Goal: Task Accomplishment & Management: Manage account settings

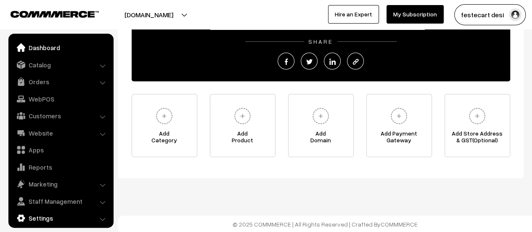
click at [47, 212] on link "Settings" at bounding box center [61, 217] width 100 height 15
click at [34, 221] on link "Settings" at bounding box center [61, 217] width 100 height 15
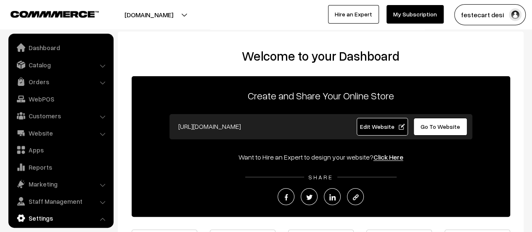
scroll to position [135, 0]
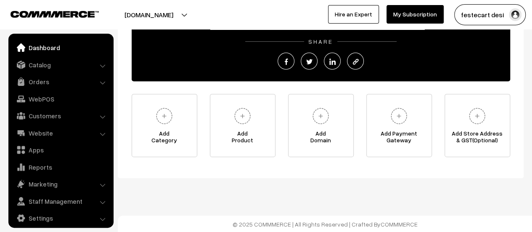
scroll to position [6, 0]
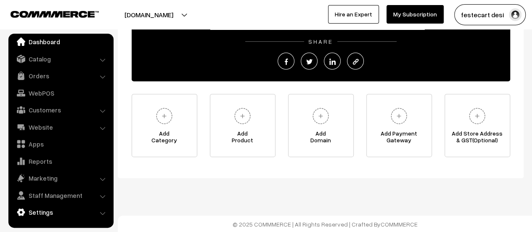
click at [29, 211] on link "Settings" at bounding box center [61, 211] width 100 height 15
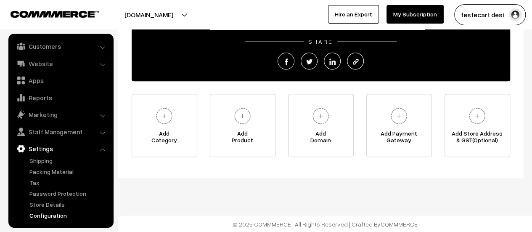
click at [54, 214] on link "Configuration" at bounding box center [68, 215] width 83 height 9
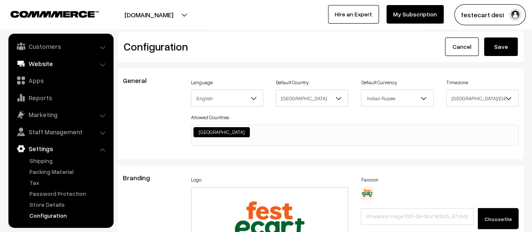
click at [38, 69] on link "Website" at bounding box center [61, 63] width 100 height 15
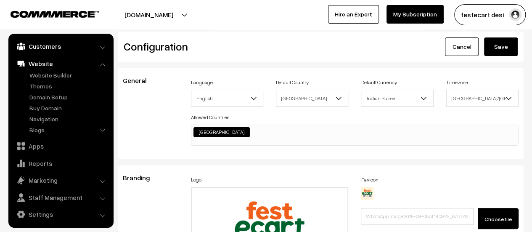
click at [42, 50] on link "Customers" at bounding box center [61, 46] width 100 height 15
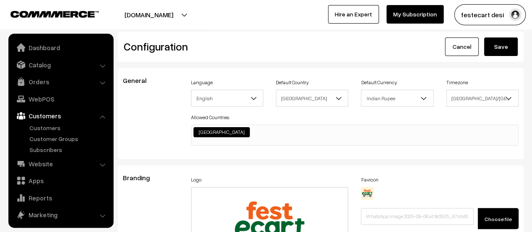
click at [46, 73] on ul "Dashboard Catalog" at bounding box center [60, 131] width 105 height 194
click at [46, 65] on link "Catalog" at bounding box center [61, 64] width 100 height 15
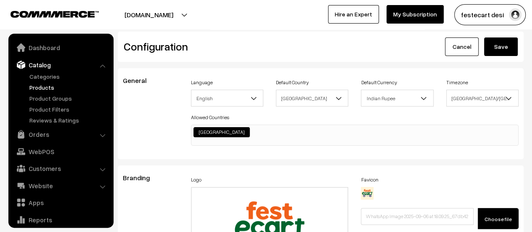
click at [51, 90] on link "Products" at bounding box center [68, 87] width 83 height 9
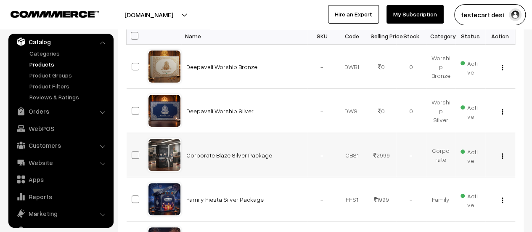
scroll to position [126, 0]
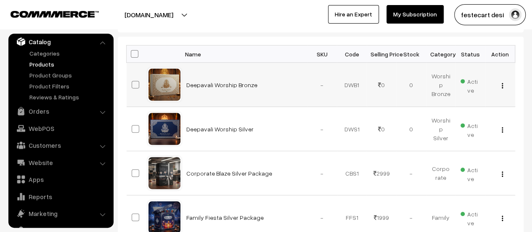
click at [503, 87] on img "button" at bounding box center [502, 85] width 1 height 5
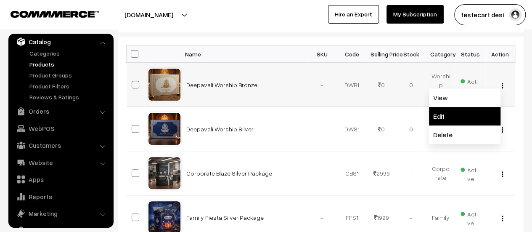
click at [490, 113] on link "Edit" at bounding box center [464, 116] width 71 height 19
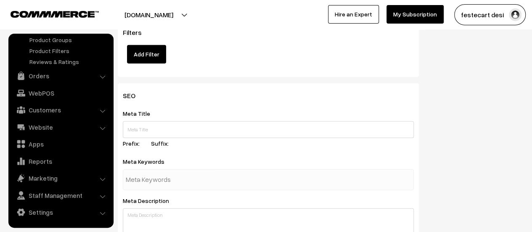
scroll to position [920, 0]
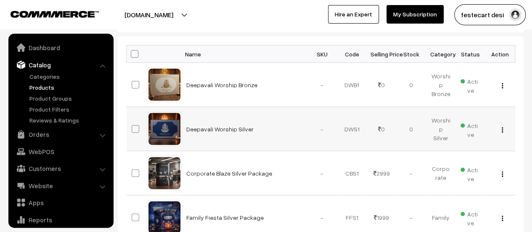
scroll to position [23, 0]
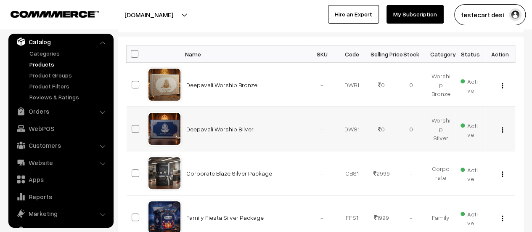
click at [502, 128] on img "button" at bounding box center [502, 129] width 1 height 5
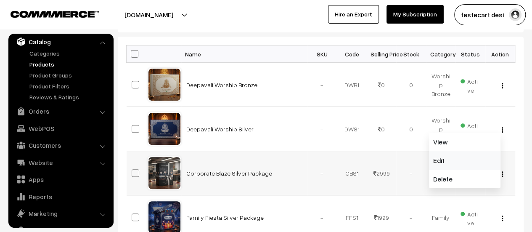
click at [484, 157] on link "Edit" at bounding box center [464, 160] width 71 height 19
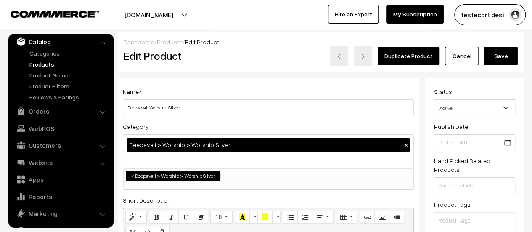
click at [463, 51] on link "Cancel" at bounding box center [462, 56] width 34 height 19
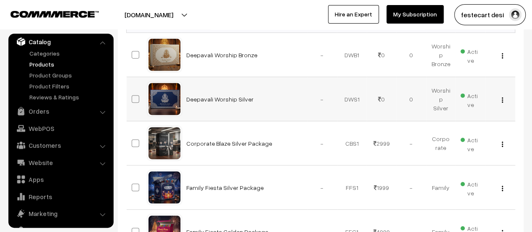
scroll to position [210, 0]
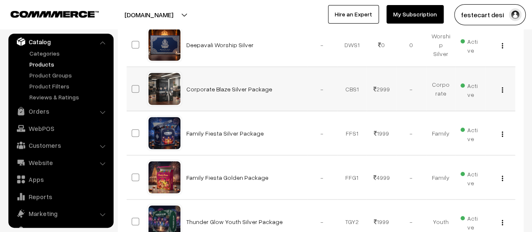
click at [502, 89] on img "button" at bounding box center [502, 89] width 1 height 5
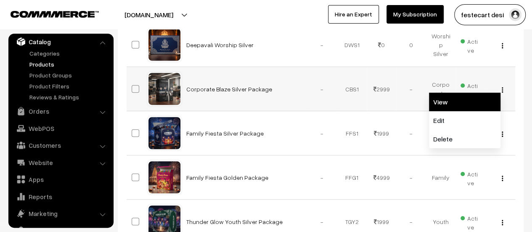
click at [479, 106] on link "View" at bounding box center [464, 102] width 71 height 19
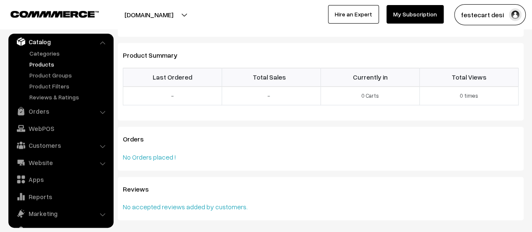
scroll to position [263, 0]
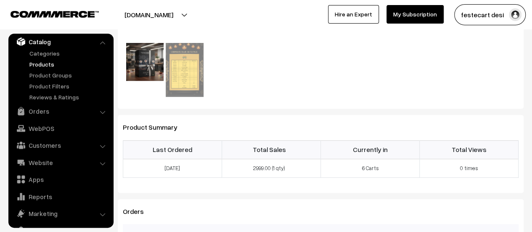
scroll to position [210, 0]
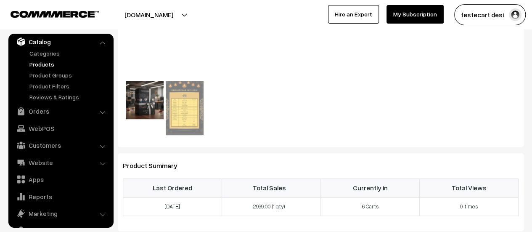
click at [129, 105] on img at bounding box center [144, 99] width 37 height 37
click at [189, 103] on img at bounding box center [184, 108] width 37 height 54
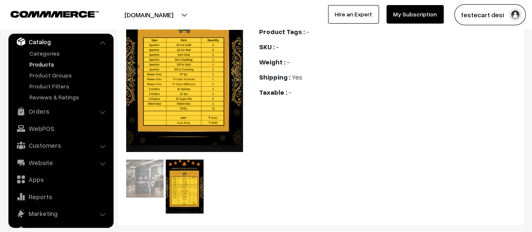
scroll to position [168, 0]
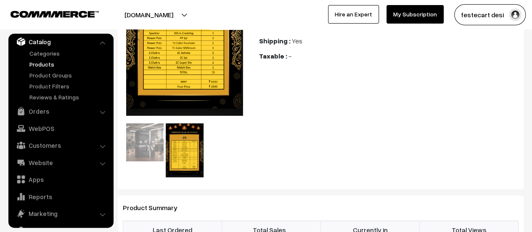
click at [135, 140] on img at bounding box center [144, 141] width 37 height 37
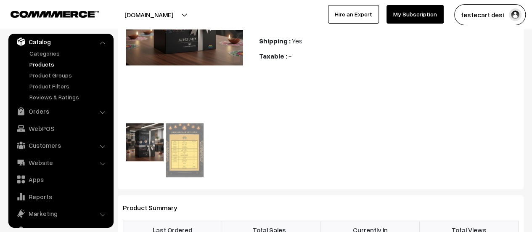
click at [174, 147] on img at bounding box center [184, 150] width 37 height 54
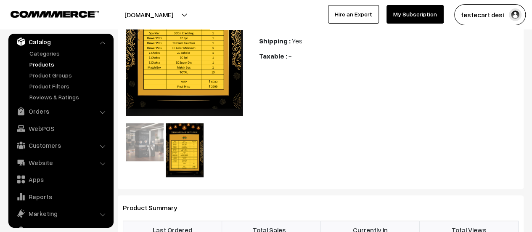
click at [131, 136] on img at bounding box center [144, 141] width 37 height 37
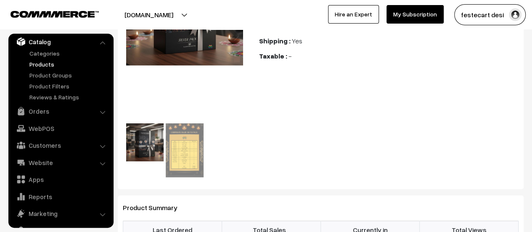
drag, startPoint x: 210, startPoint y: 45, endPoint x: 155, endPoint y: 42, distance: 55.2
click at [155, 42] on img at bounding box center [184, 6] width 117 height 117
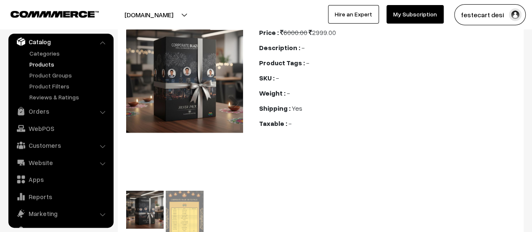
scroll to position [84, 0]
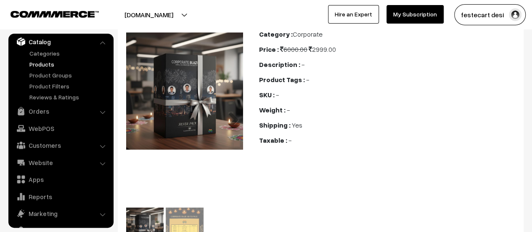
click at [234, 116] on link "Next" at bounding box center [230, 116] width 17 height 17
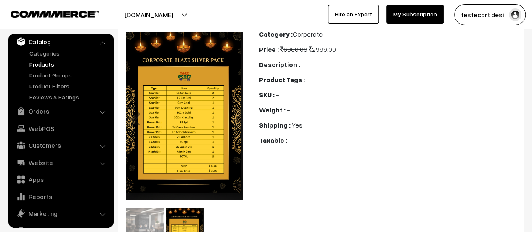
click at [137, 122] on link "Previous" at bounding box center [138, 116] width 17 height 17
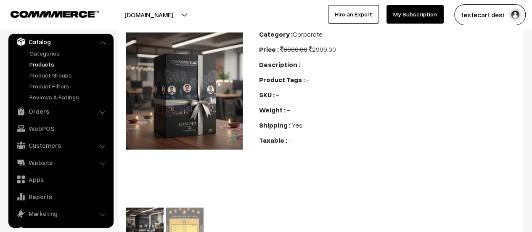
click at [148, 110] on img at bounding box center [184, 90] width 117 height 117
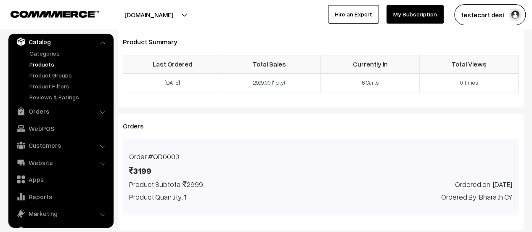
scroll to position [378, 0]
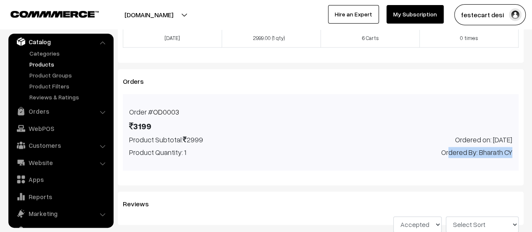
drag, startPoint x: 477, startPoint y: 160, endPoint x: 516, endPoint y: 160, distance: 39.5
click at [516, 158] on div "Ordered on: 29th September 2025 Ordered By: Bharath CY" at bounding box center [469, 146] width 99 height 24
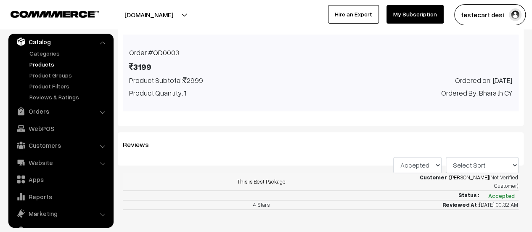
scroll to position [474, 0]
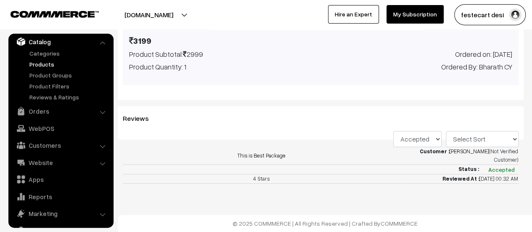
click at [501, 169] on button "Accepted" at bounding box center [501, 169] width 34 height 5
click at [473, 152] on link "Indresh Vodeyar" at bounding box center [470, 151] width 40 height 7
click at [428, 143] on select "All Accepted Rejected Awaiting" at bounding box center [417, 139] width 48 height 16
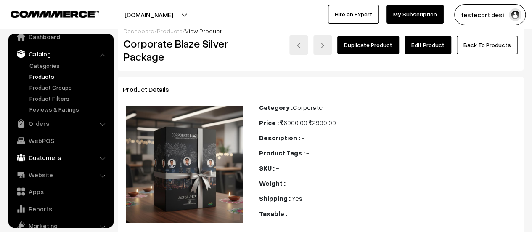
scroll to position [0, 0]
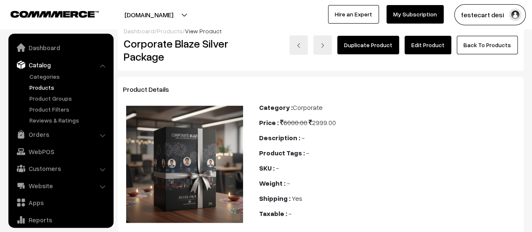
click at [47, 13] on img at bounding box center [55, 14] width 88 height 6
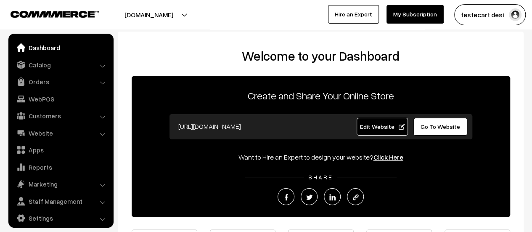
scroll to position [6, 0]
click at [52, 46] on link "Dashboard" at bounding box center [61, 47] width 100 height 15
click at [48, 63] on link "Catalog" at bounding box center [61, 64] width 100 height 15
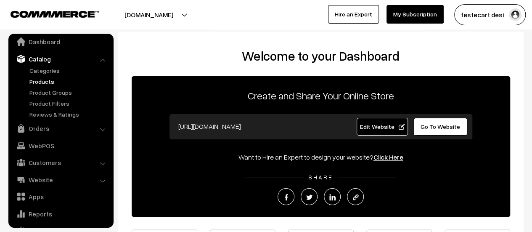
click at [52, 86] on ul "Categories" at bounding box center [61, 92] width 101 height 53
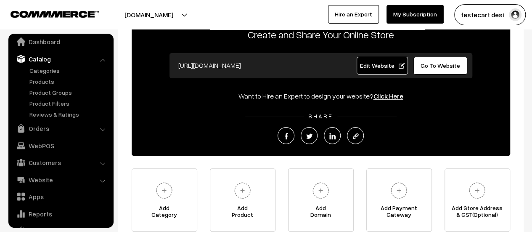
scroll to position [126, 0]
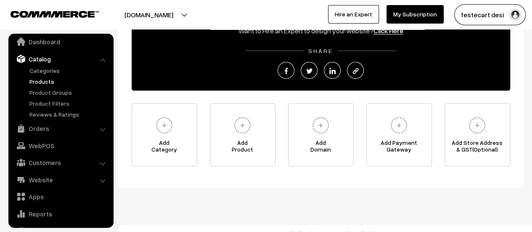
click at [50, 81] on link "Products" at bounding box center [68, 81] width 83 height 9
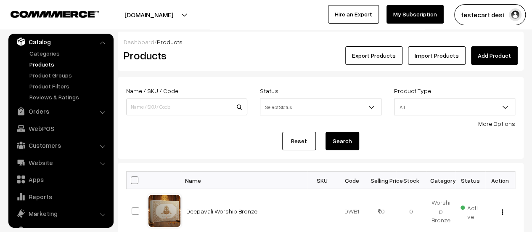
scroll to position [84, 0]
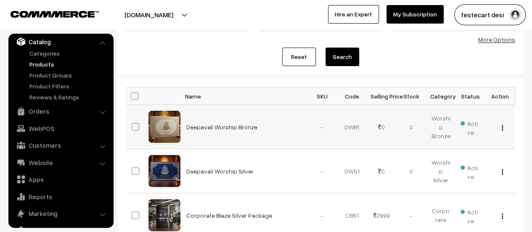
click at [502, 124] on button "button" at bounding box center [502, 127] width 2 height 7
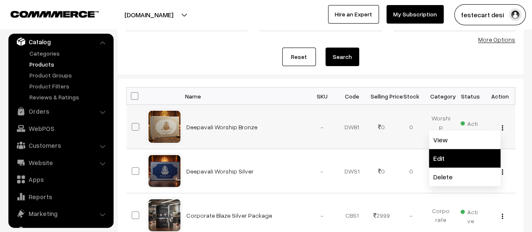
click at [471, 157] on link "Edit" at bounding box center [464, 158] width 71 height 19
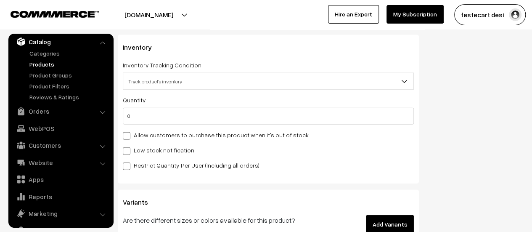
scroll to position [967, 0]
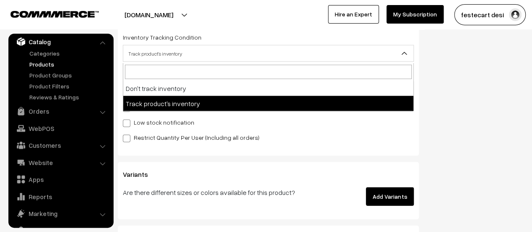
click at [168, 58] on span "Track product's inventory" at bounding box center [268, 53] width 290 height 15
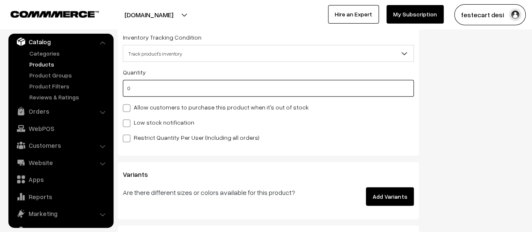
click at [156, 90] on input "0" at bounding box center [268, 88] width 291 height 17
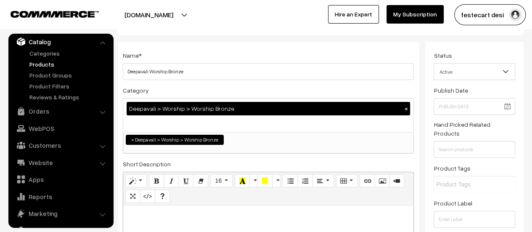
scroll to position [0, 0]
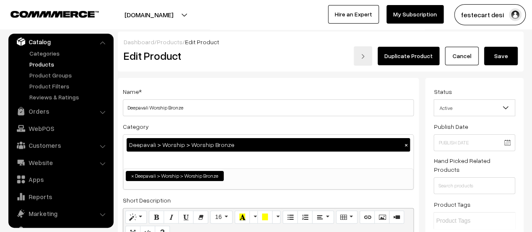
click at [504, 61] on button "Save" at bounding box center [501, 56] width 34 height 19
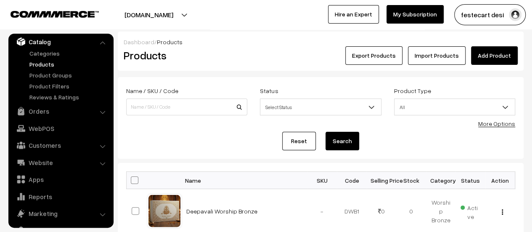
scroll to position [84, 0]
